Goal: Task Accomplishment & Management: Manage account settings

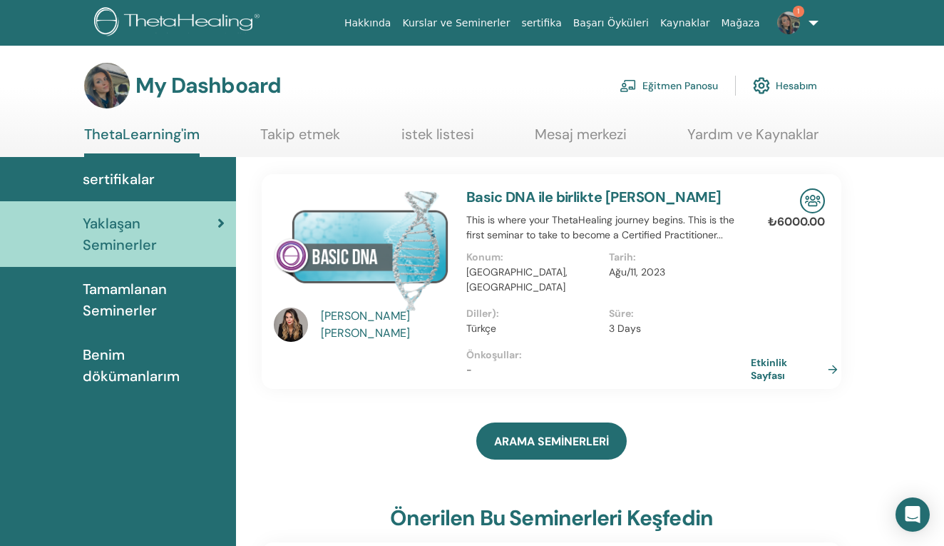
click at [648, 97] on link "Eğitmen Panosu" at bounding box center [669, 85] width 98 height 31
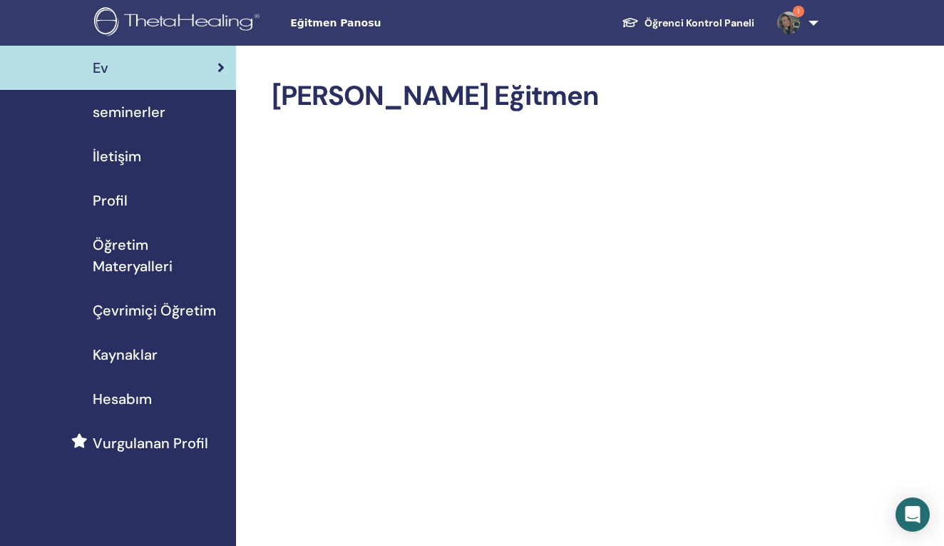
click at [135, 113] on span "seminerler" at bounding box center [129, 111] width 73 height 21
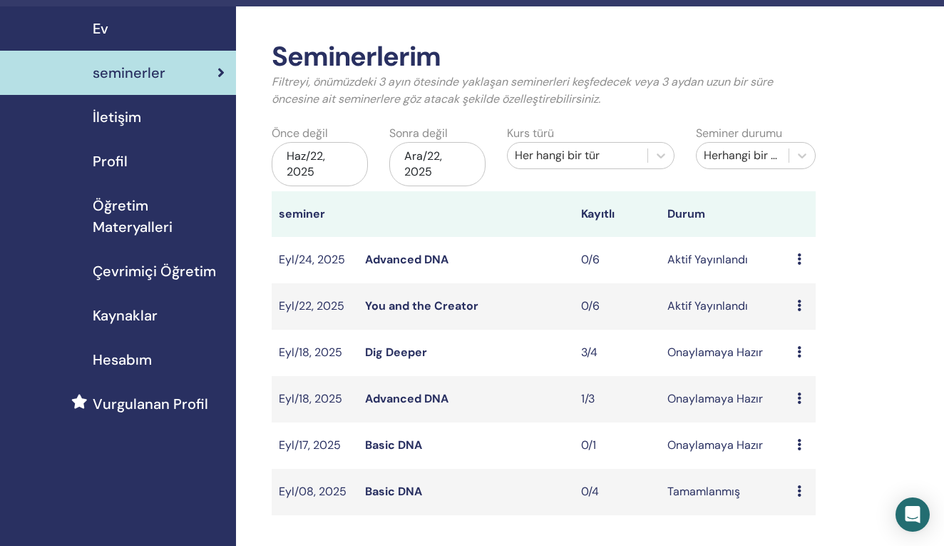
scroll to position [44, 0]
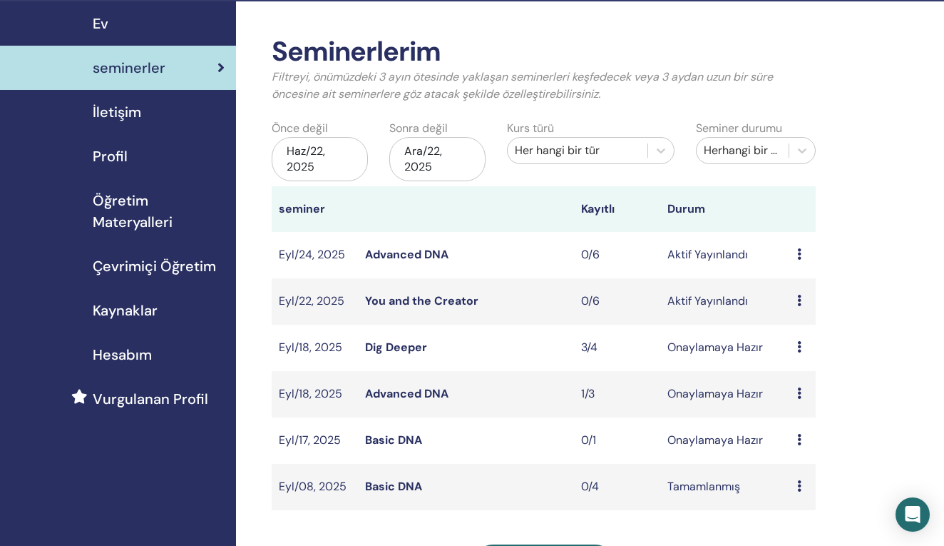
click at [802, 350] on div "Ön izleme Düzenlemek katılımcılar İptal" at bounding box center [802, 347] width 11 height 17
click at [802, 362] on link "Ön izleme" at bounding box center [805, 361] width 51 height 15
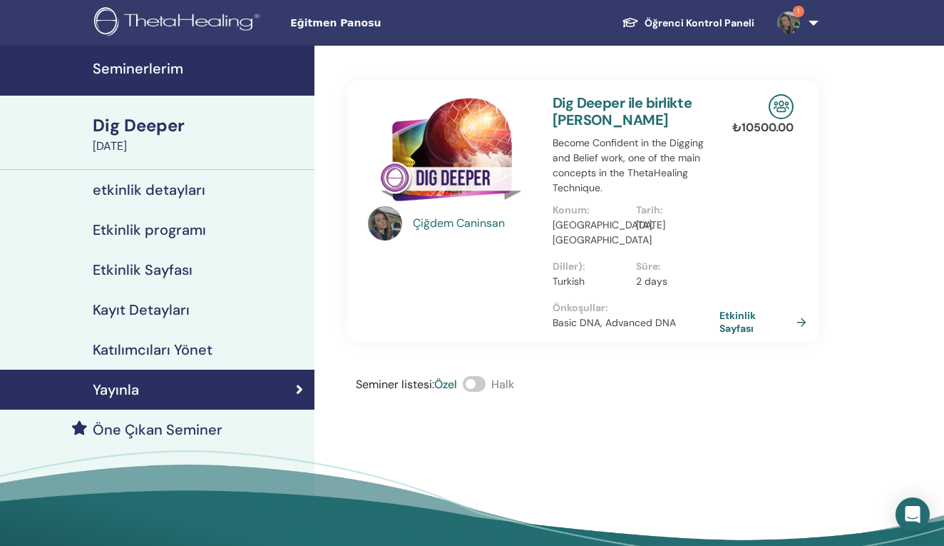
click at [232, 313] on div "Kayıt Detayları" at bounding box center [157, 309] width 292 height 17
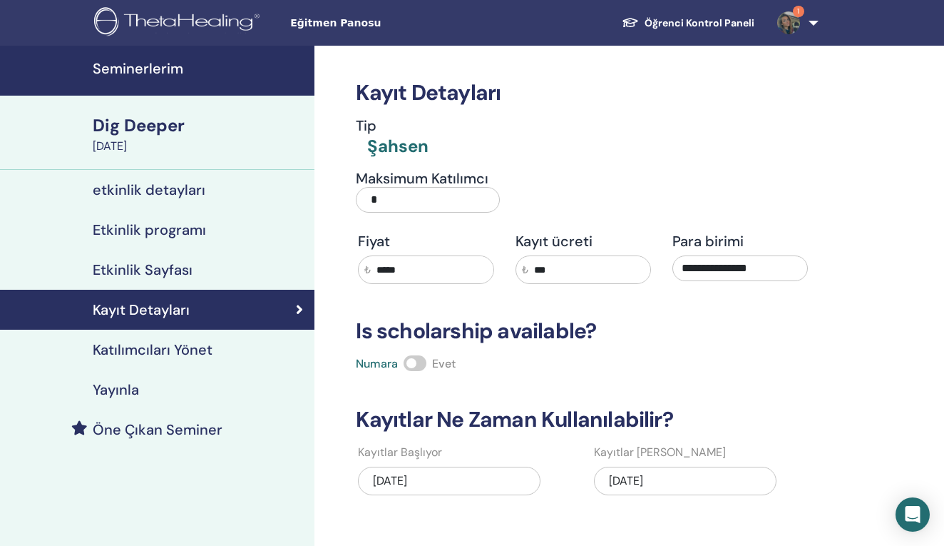
click at [124, 339] on link "Katılımcıları Yönet" at bounding box center [157, 349] width 314 height 40
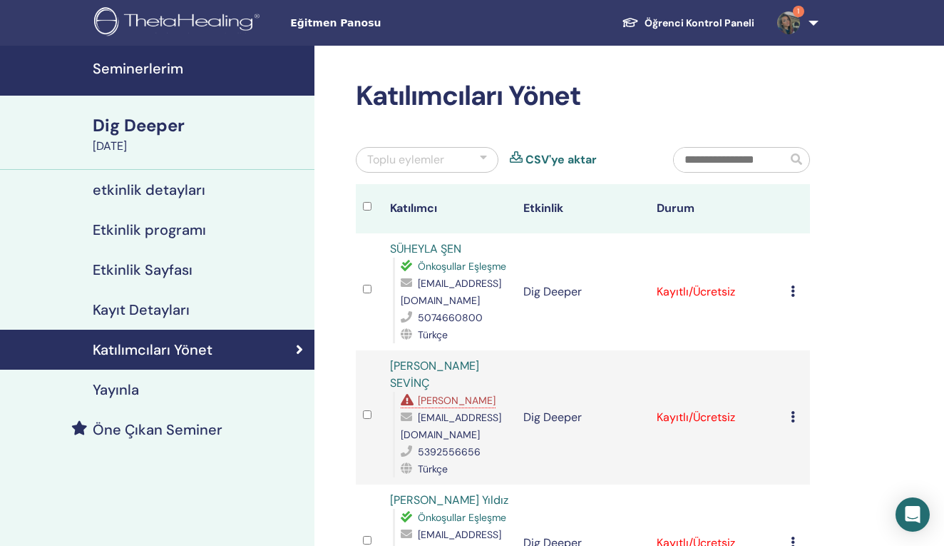
click at [797, 292] on div "Kaydı İptal Et Otomatik onaylama Ücretli Olarak İşaretle Ödenmemiş olarak işare…" at bounding box center [797, 291] width 12 height 17
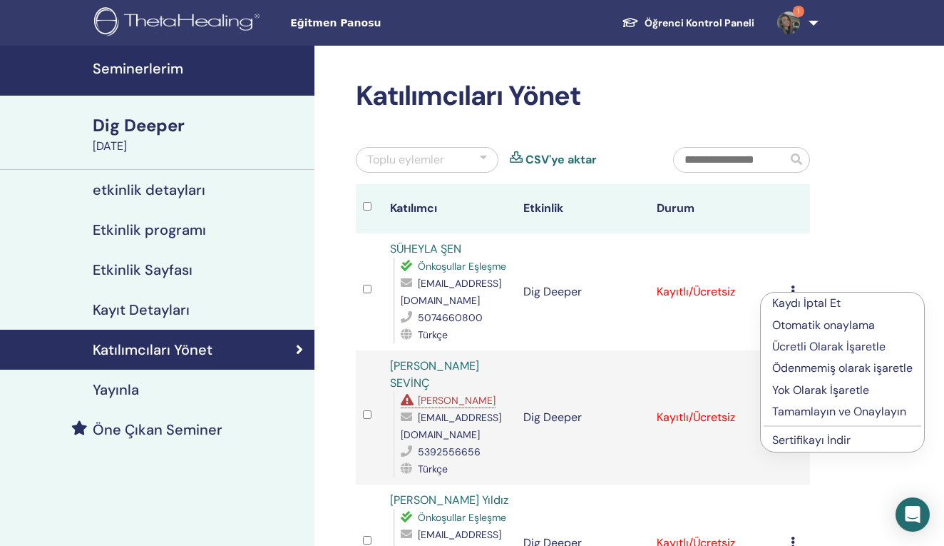
click at [824, 409] on p "Tamamlayın ve Onaylayın" at bounding box center [842, 411] width 140 height 17
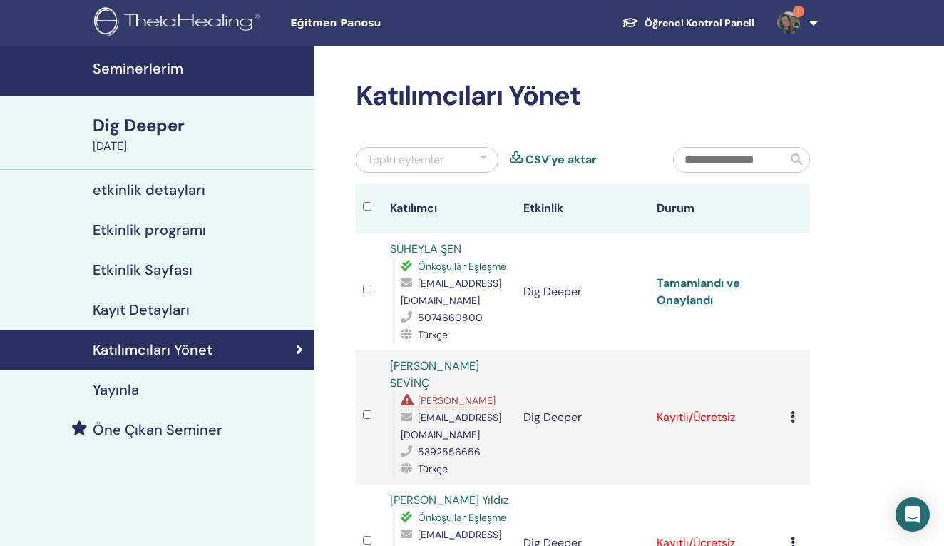
click at [794, 411] on icon at bounding box center [793, 416] width 4 height 11
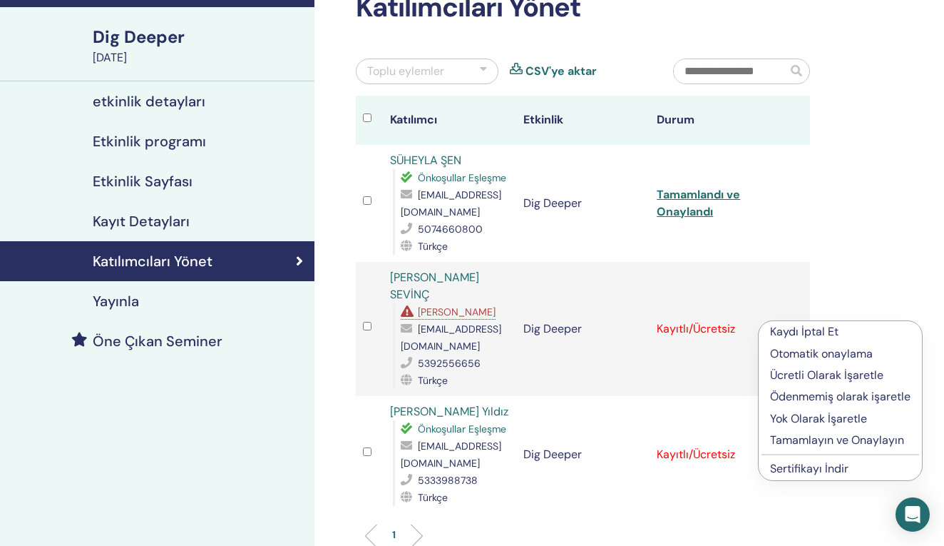
scroll to position [90, 0]
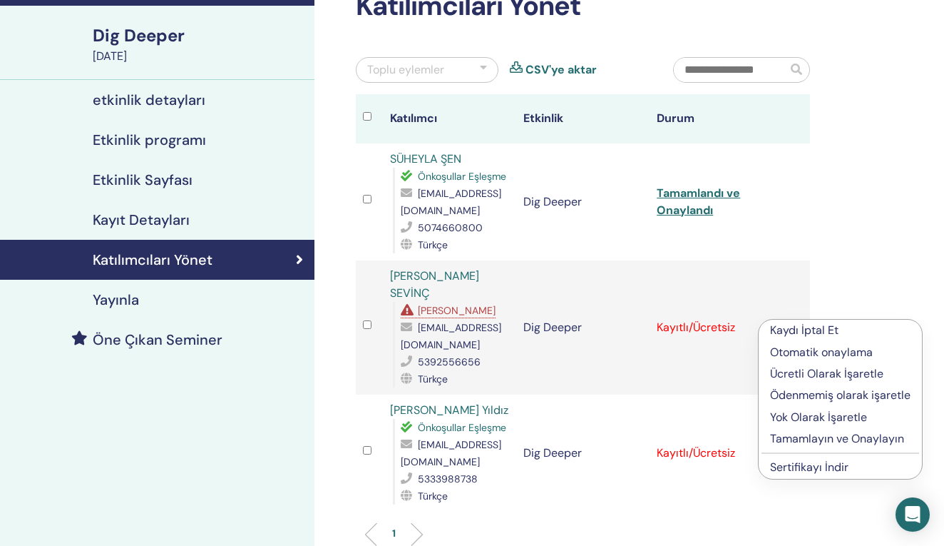
click at [810, 444] on p "Tamamlayın ve Onaylayın" at bounding box center [840, 438] width 140 height 17
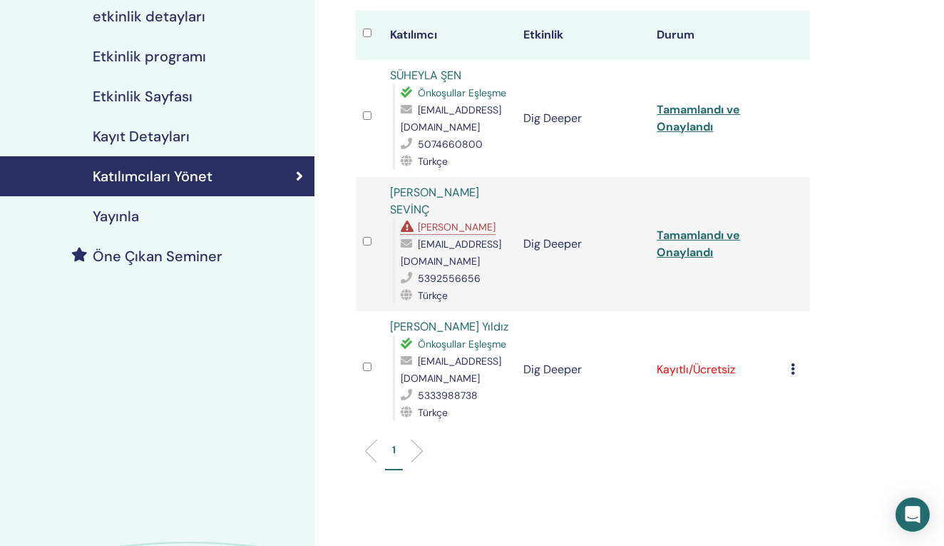
scroll to position [176, 0]
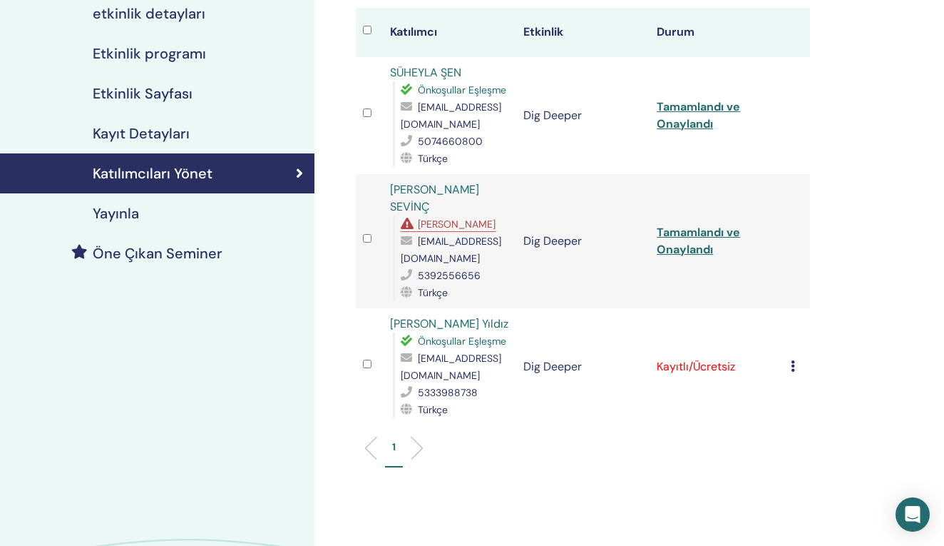
click at [786, 349] on td "Kaydı İptal Et Otomatik onaylama Ücretli Olarak İşaretle Ödenmemiş olarak işare…" at bounding box center [797, 366] width 26 height 117
click at [791, 360] on icon at bounding box center [793, 365] width 4 height 11
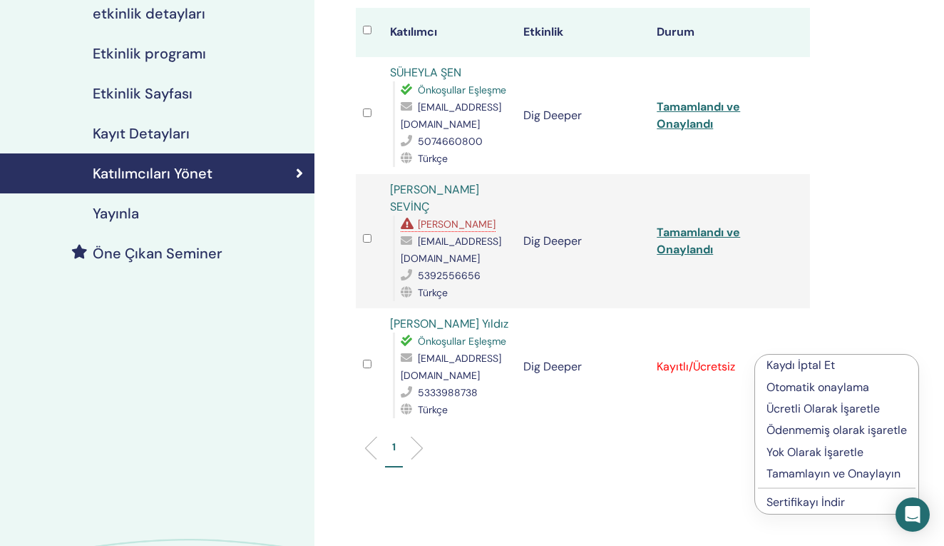
click at [829, 474] on p "Tamamlayın ve Onaylayın" at bounding box center [837, 473] width 140 height 17
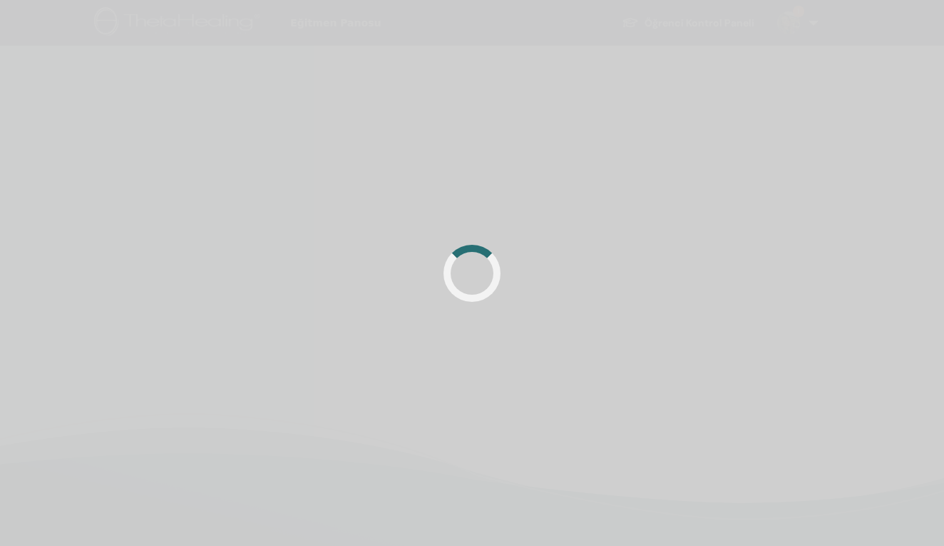
scroll to position [176, 0]
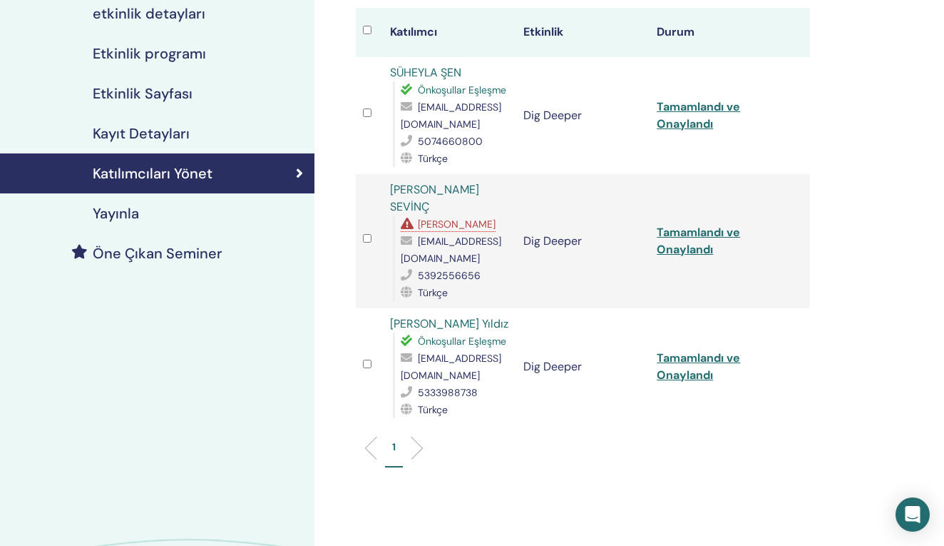
click at [705, 355] on link "Tamamlandı ve Onaylandı" at bounding box center [698, 366] width 83 height 32
click at [691, 230] on link "Tamamlandı ve Onaylandı" at bounding box center [698, 241] width 83 height 32
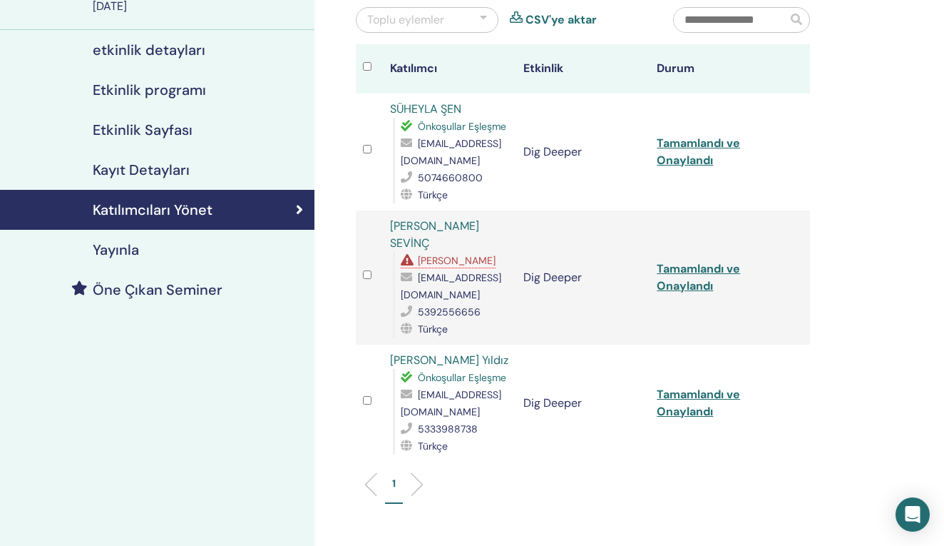
scroll to position [139, 0]
click at [710, 148] on link "Tamamlandı ve Onaylandı" at bounding box center [698, 152] width 83 height 32
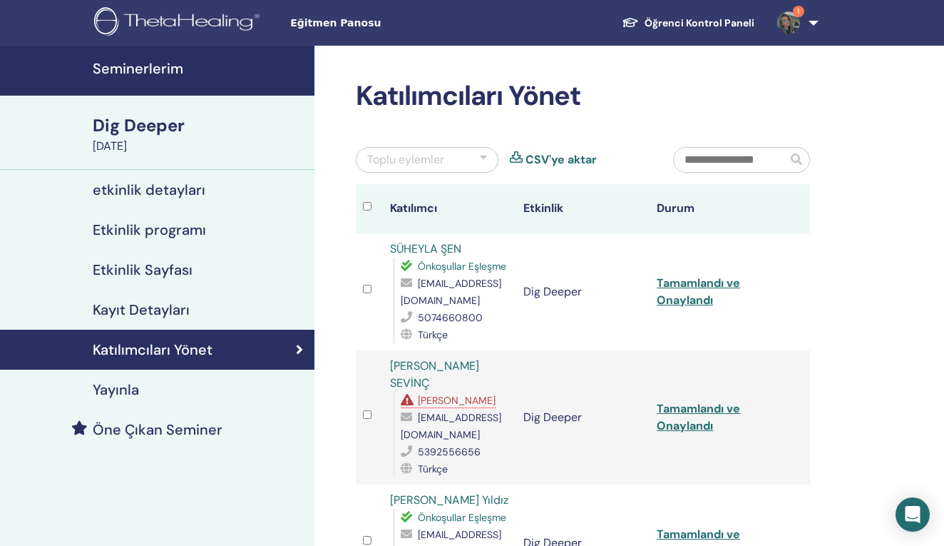
scroll to position [0, 0]
click at [234, 26] on img at bounding box center [179, 23] width 170 height 32
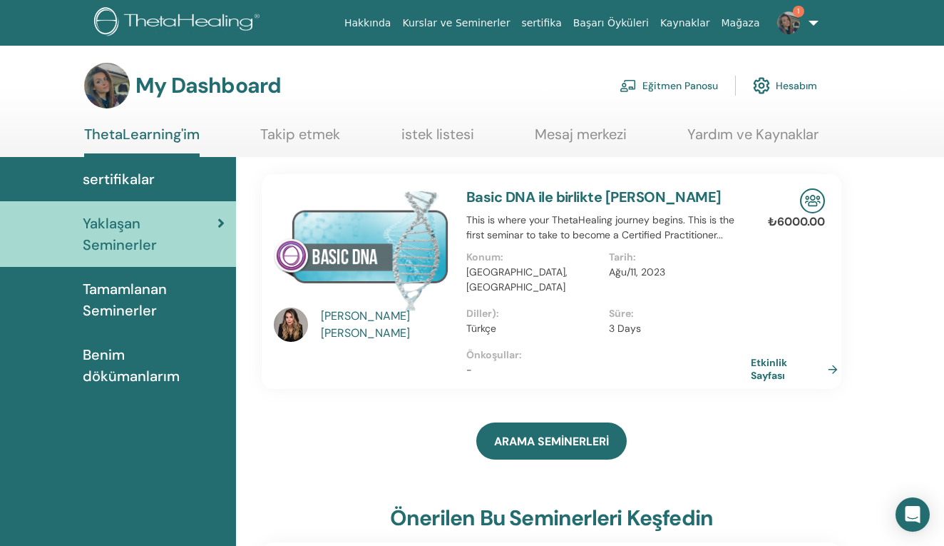
click at [658, 84] on link "Eğitmen Panosu" at bounding box center [669, 85] width 98 height 31
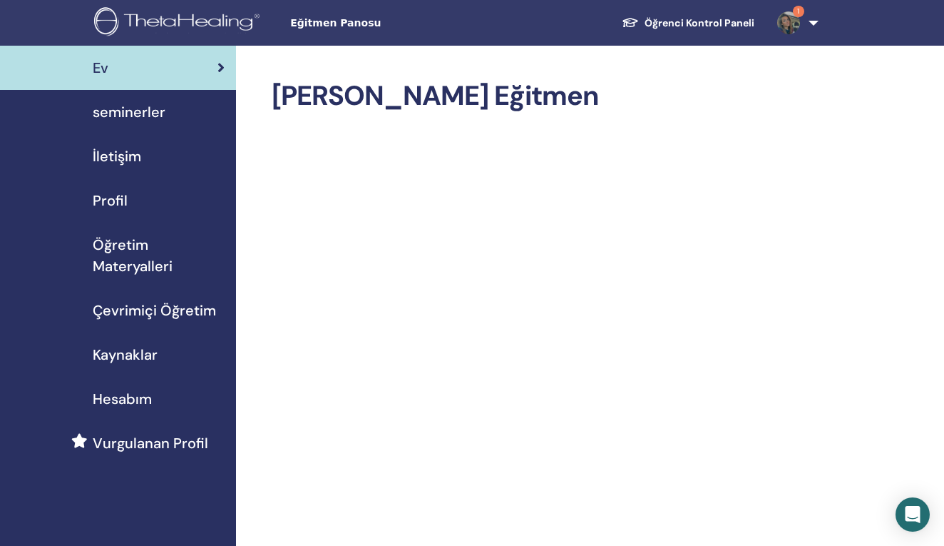
click at [138, 108] on span "seminerler" at bounding box center [129, 111] width 73 height 21
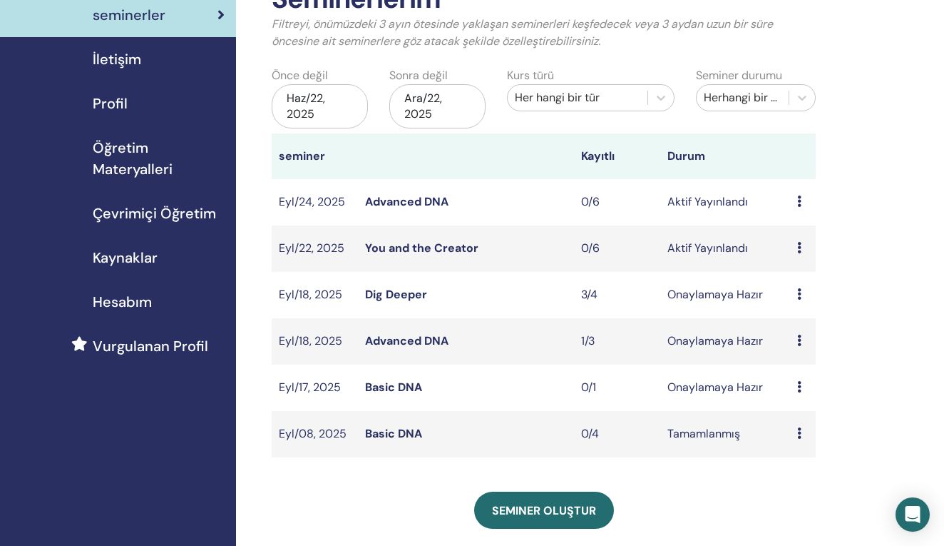
scroll to position [108, 0]
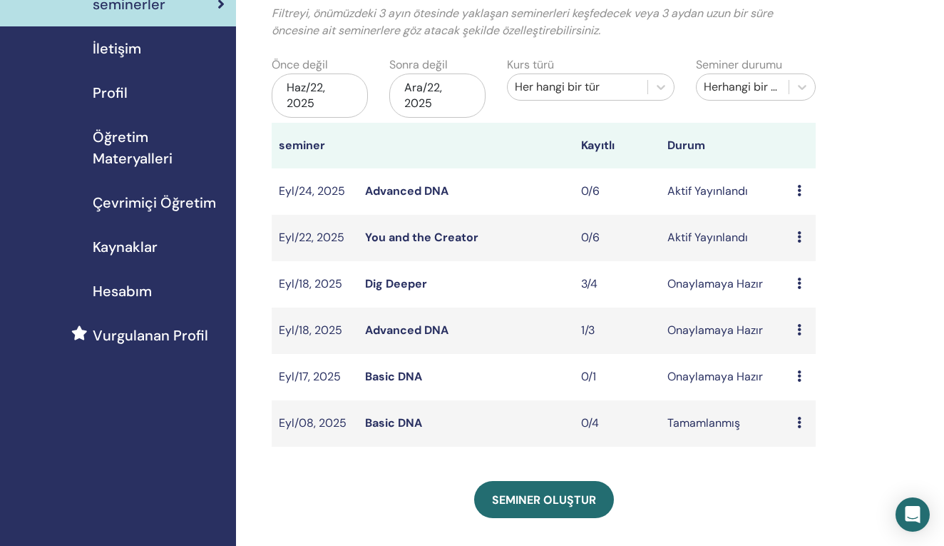
click at [677, 300] on td "Onaylamaya Hazır" at bounding box center [725, 284] width 130 height 46
click at [487, 279] on td "Dig Deeper" at bounding box center [466, 284] width 216 height 46
click at [795, 286] on td "Ön izleme Düzenlemek katılımcılar İptal" at bounding box center [803, 284] width 26 height 46
click at [808, 285] on div "Ön izleme Düzenlemek katılımcılar İptal" at bounding box center [802, 283] width 11 height 17
click at [797, 300] on link "Ön izleme" at bounding box center [811, 296] width 51 height 15
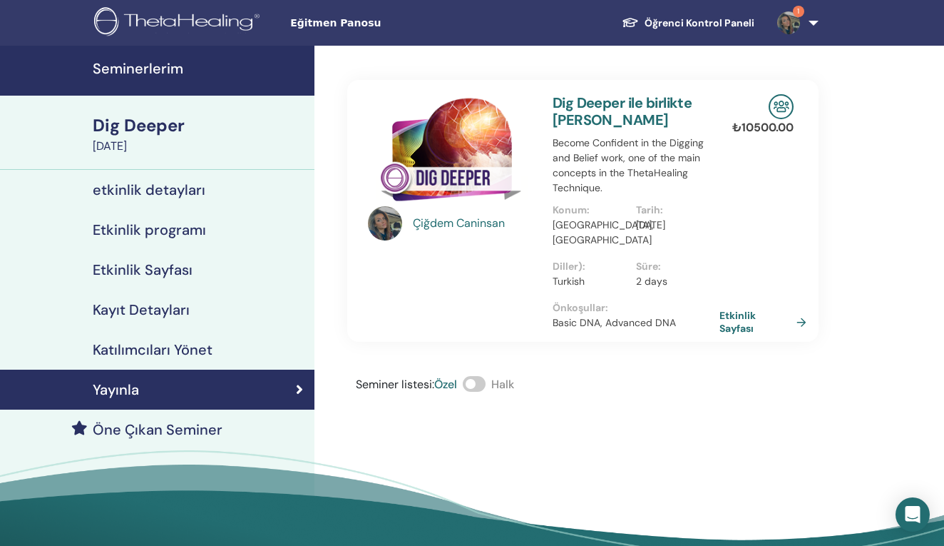
click at [183, 299] on link "Kayıt Detayları" at bounding box center [157, 310] width 314 height 40
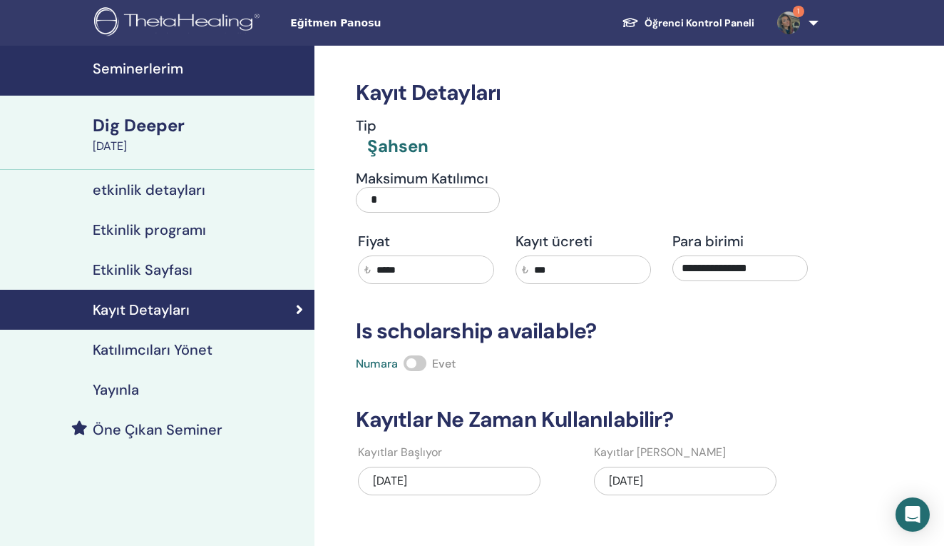
click at [231, 332] on link "Katılımcıları Yönet" at bounding box center [157, 349] width 314 height 40
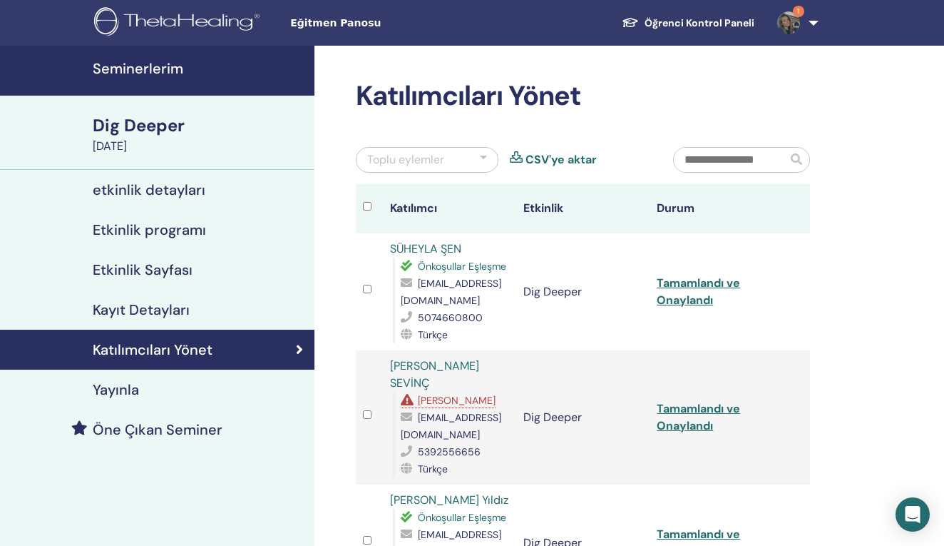
click at [198, 223] on h4 "Etkinlik programı" at bounding box center [149, 229] width 113 height 17
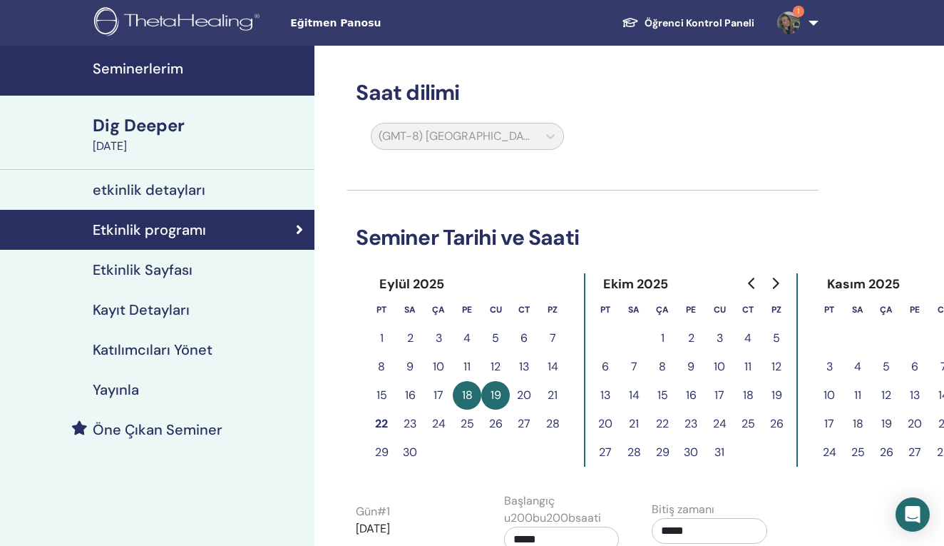
click at [208, 210] on div "Seminerlerim Dig Deeper September 18, 2025 etkinlik detayları Etkinlik programı…" at bounding box center [157, 248] width 314 height 404
click at [200, 198] on h4 "etkinlik detayları" at bounding box center [149, 189] width 113 height 17
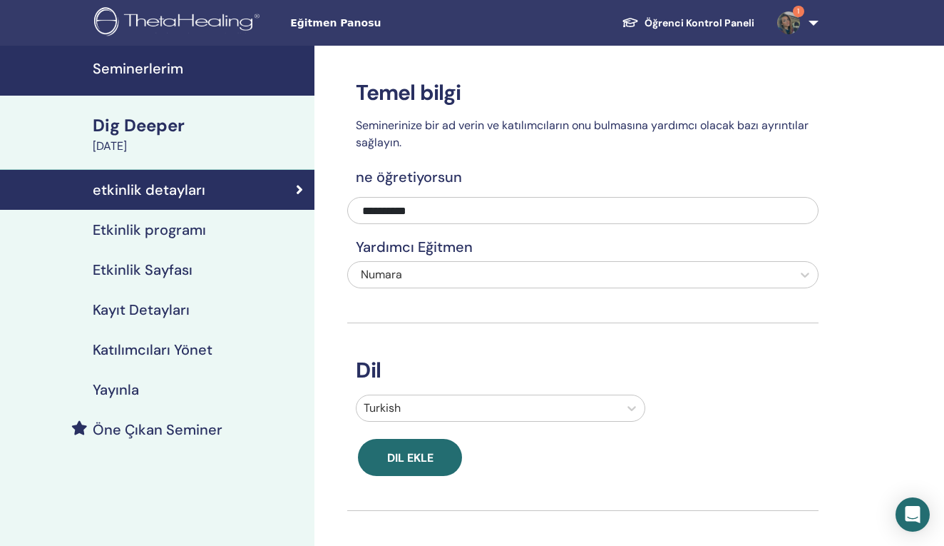
click at [788, 25] on img at bounding box center [788, 22] width 23 height 23
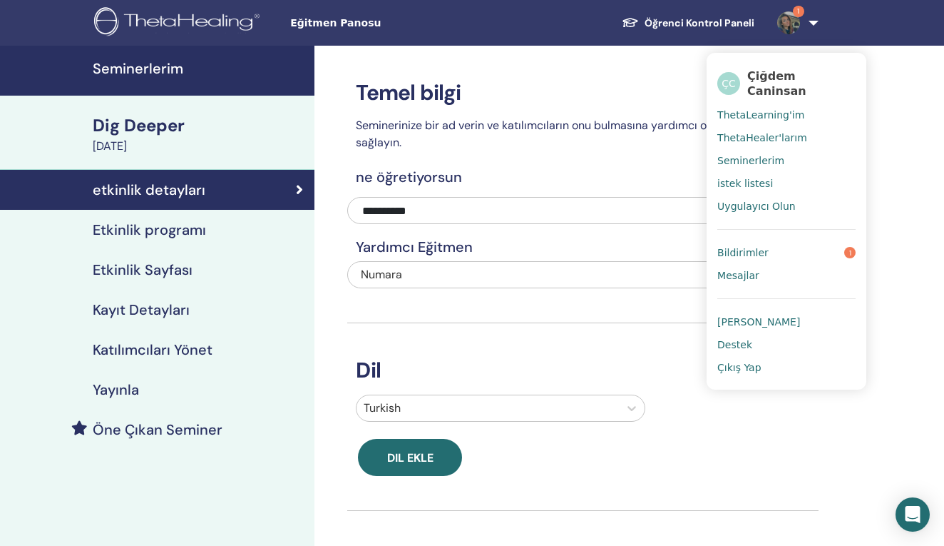
click at [700, 33] on link "Öğrenci Kontrol Paneli" at bounding box center [687, 23] width 155 height 26
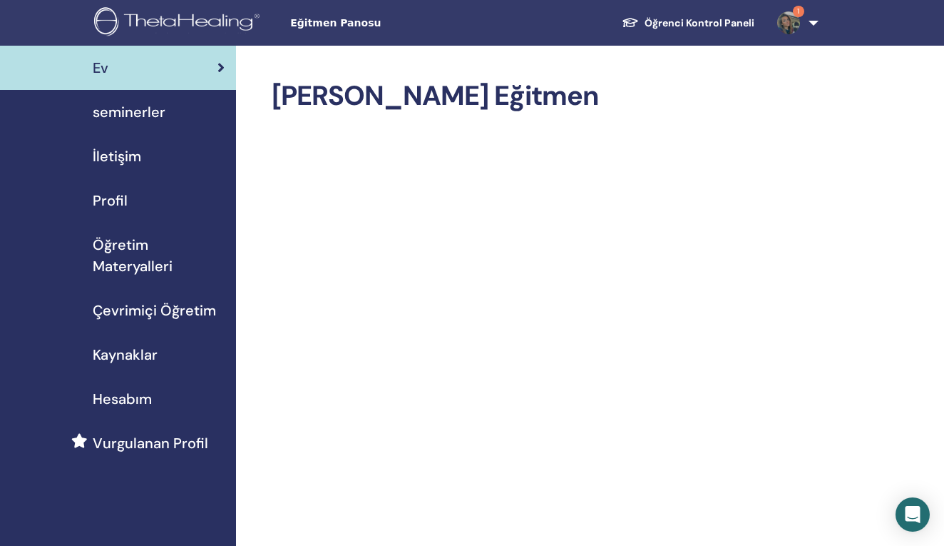
click at [99, 105] on span "seminerler" at bounding box center [129, 111] width 73 height 21
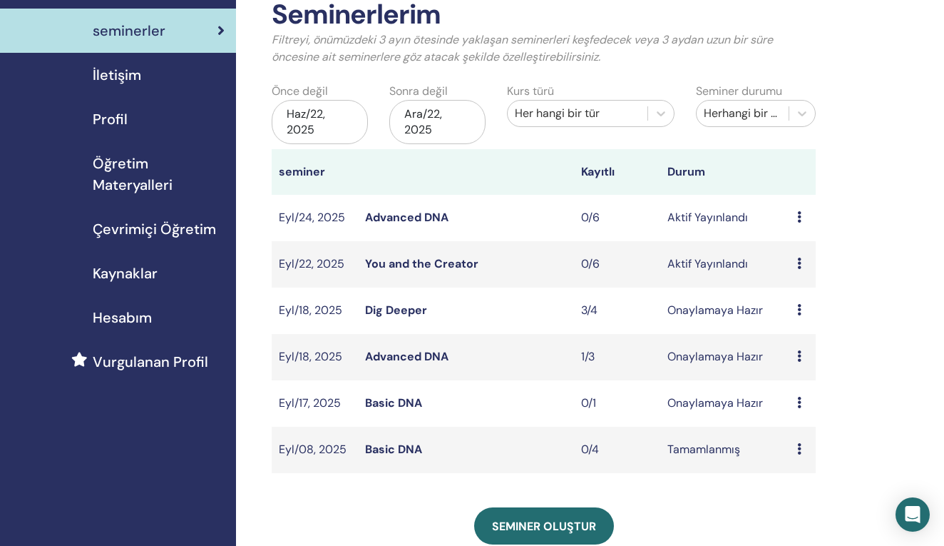
scroll to position [92, 0]
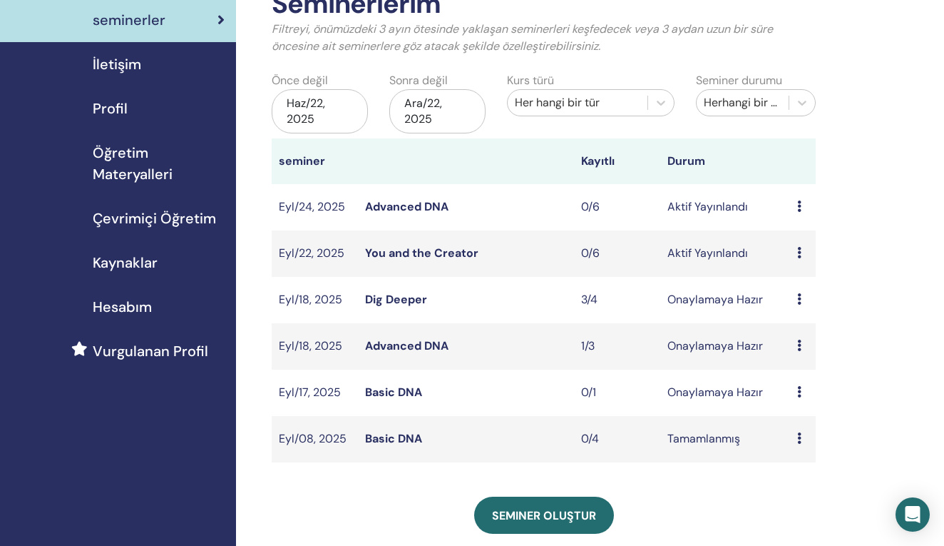
click at [794, 297] on td "Ön izleme Düzenlemek katılımcılar İptal" at bounding box center [803, 300] width 26 height 46
click at [798, 256] on icon at bounding box center [799, 252] width 4 height 11
click at [784, 265] on link "Ön izleme" at bounding box center [801, 267] width 51 height 15
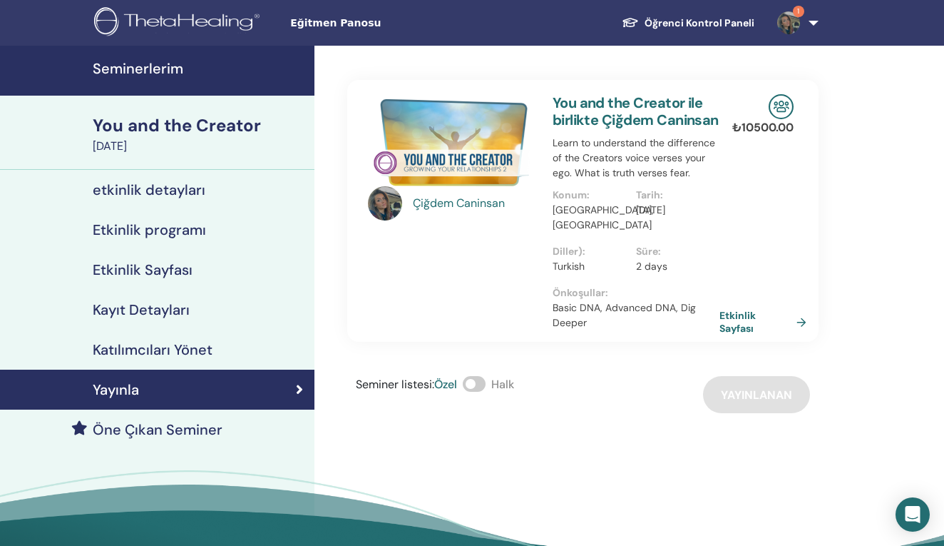
click at [435, 85] on div "[PERSON_NAME] You and the Creator ile birlikte Çiğdem Caninsan Learn to underst…" at bounding box center [583, 211] width 476 height 262
click at [450, 132] on img at bounding box center [451, 142] width 167 height 96
click at [753, 319] on link "Etkinlik Sayfası" at bounding box center [768, 322] width 93 height 26
